Goal: Transaction & Acquisition: Purchase product/service

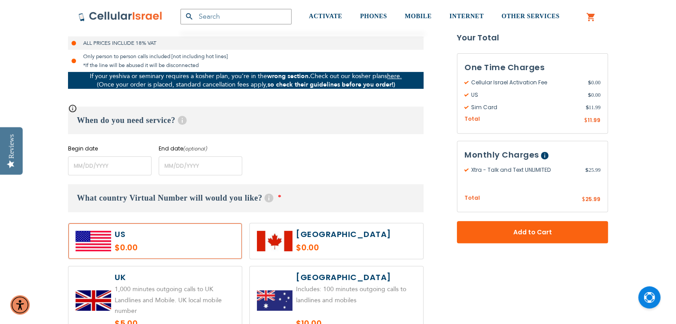
scroll to position [311, 0]
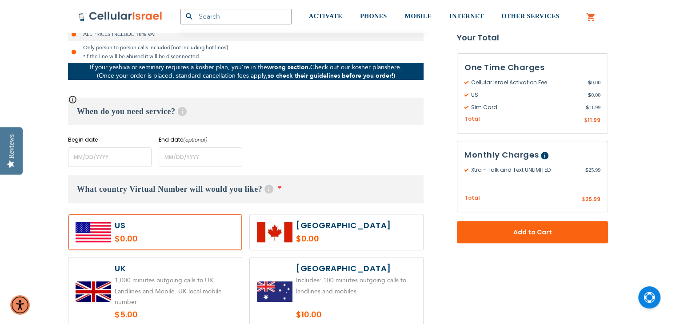
click at [295, 229] on label at bounding box center [336, 233] width 173 height 36
radio input "true"
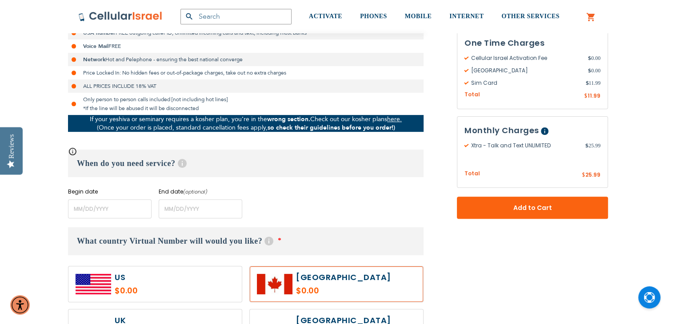
scroll to position [267, 0]
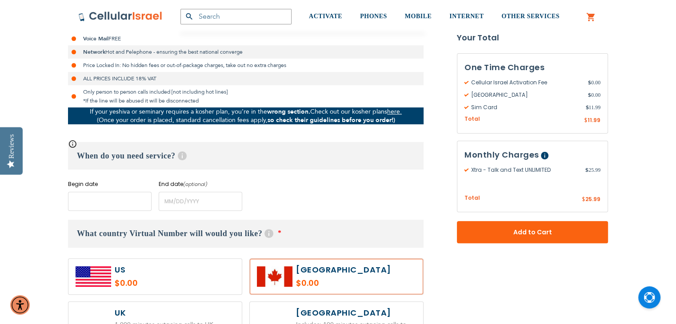
click at [99, 202] on input "name" at bounding box center [110, 201] width 84 height 19
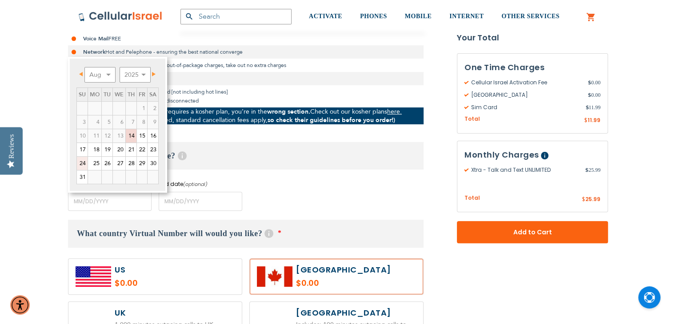
click at [81, 161] on link "24" at bounding box center [82, 163] width 11 height 13
type input "[DATE]"
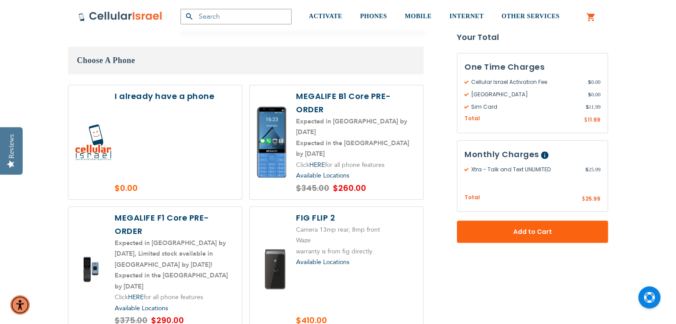
scroll to position [952, 0]
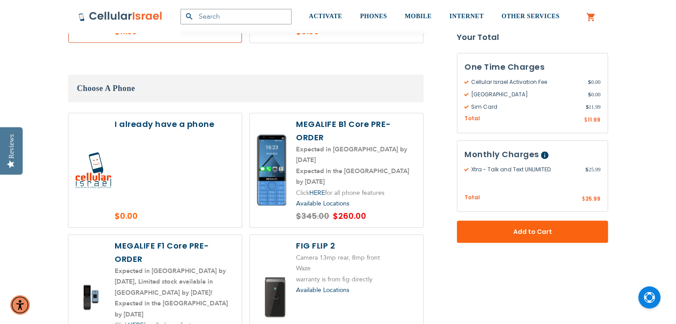
click at [165, 139] on label at bounding box center [154, 170] width 173 height 114
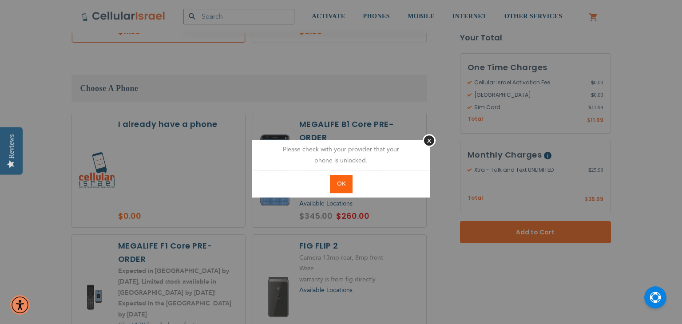
click at [341, 180] on span "OK" at bounding box center [341, 184] width 8 height 8
radio input "true"
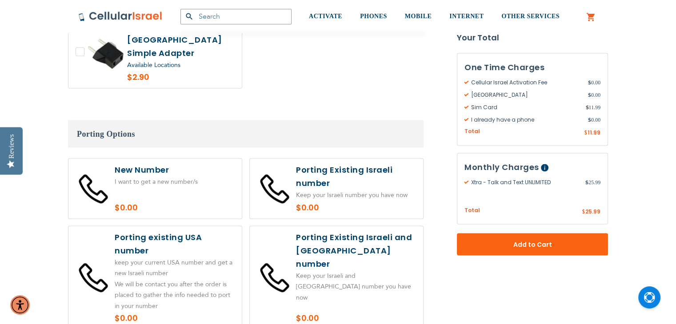
scroll to position [1846, 0]
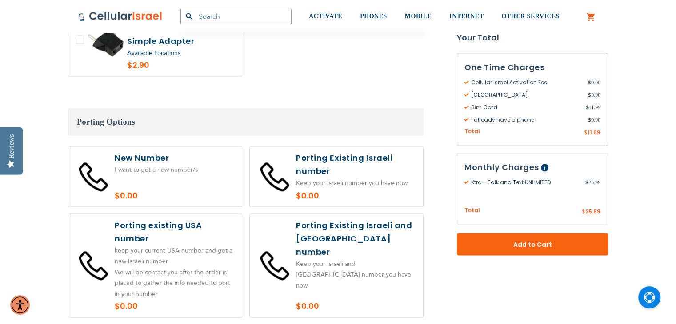
click at [178, 147] on label at bounding box center [154, 177] width 173 height 60
radio input "true"
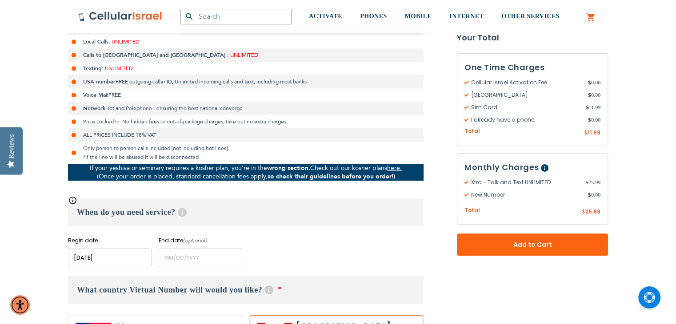
scroll to position [278, 0]
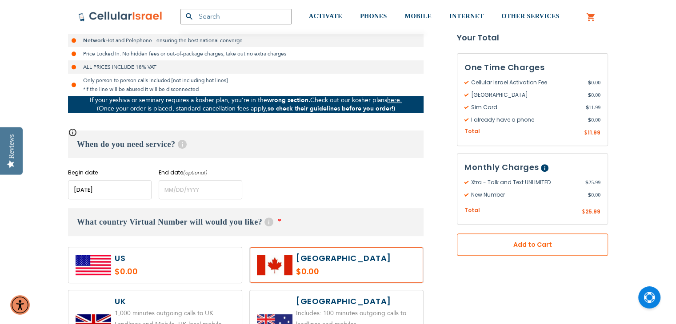
click at [537, 249] on button "Add to Cart" at bounding box center [532, 245] width 151 height 22
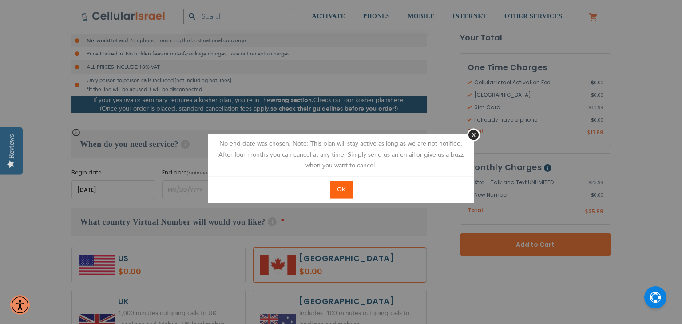
click at [339, 191] on span "OK" at bounding box center [341, 190] width 8 height 8
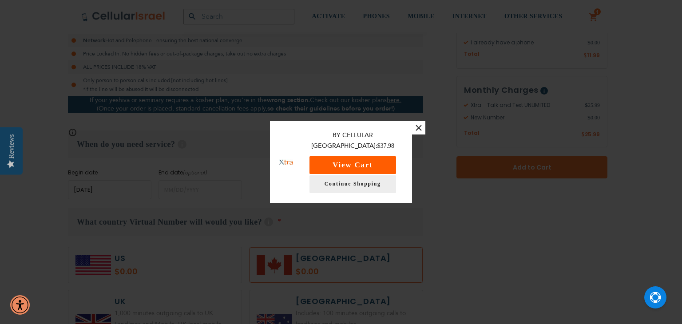
click at [355, 158] on button "View Cart" at bounding box center [353, 165] width 87 height 18
